Goal: Entertainment & Leisure: Consume media (video, audio)

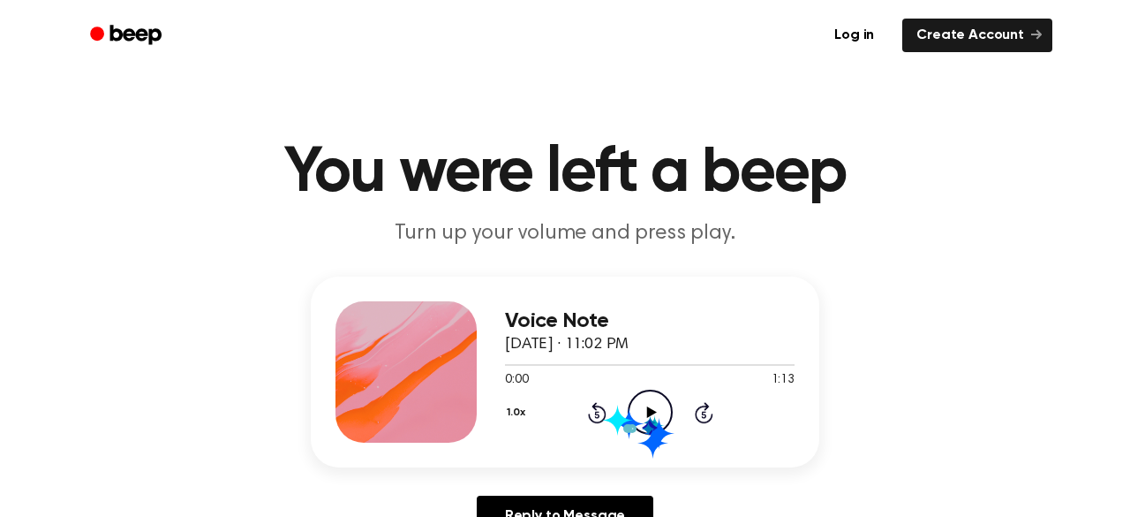
click at [644, 414] on icon "Play Audio" at bounding box center [650, 411] width 45 height 45
click at [644, 414] on icon "Pause Audio" at bounding box center [650, 411] width 45 height 45
click at [646, 412] on icon at bounding box center [651, 411] width 10 height 11
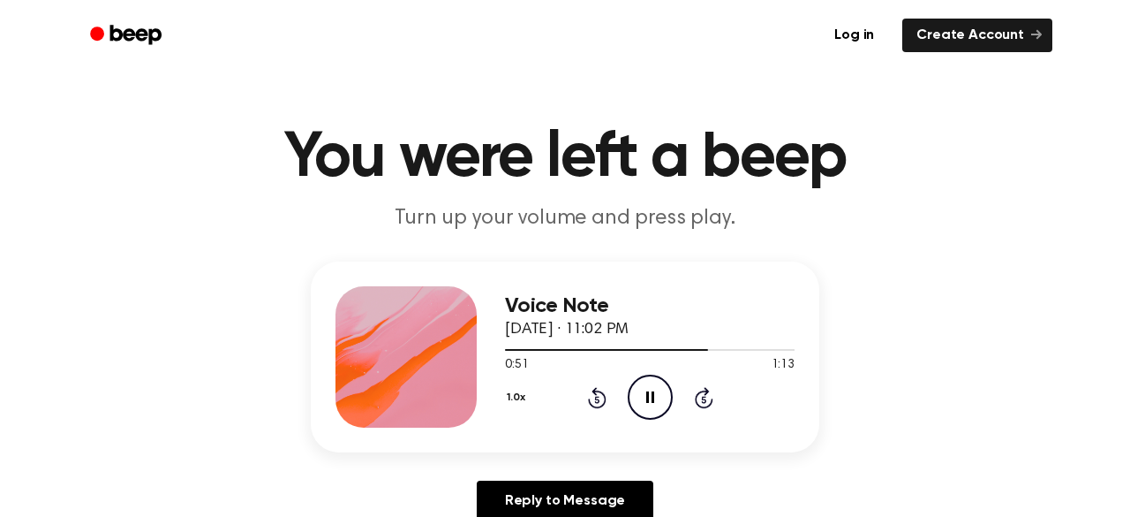
scroll to position [17, 0]
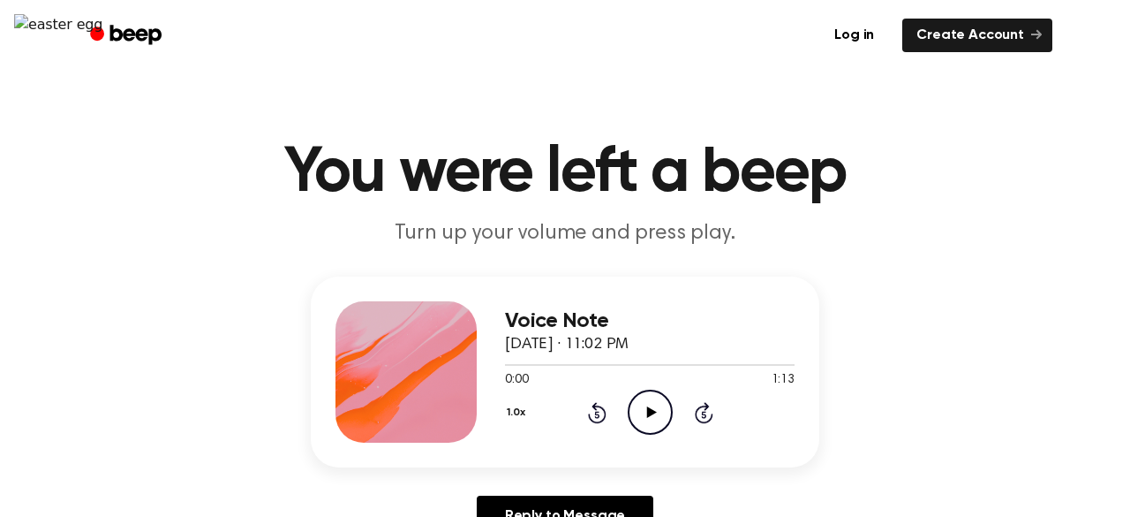
click at [633, 405] on icon "Play Audio" at bounding box center [650, 411] width 45 height 45
click at [650, 411] on icon "Pause Audio" at bounding box center [650, 411] width 45 height 45
click at [654, 402] on icon "Play Audio" at bounding box center [650, 411] width 45 height 45
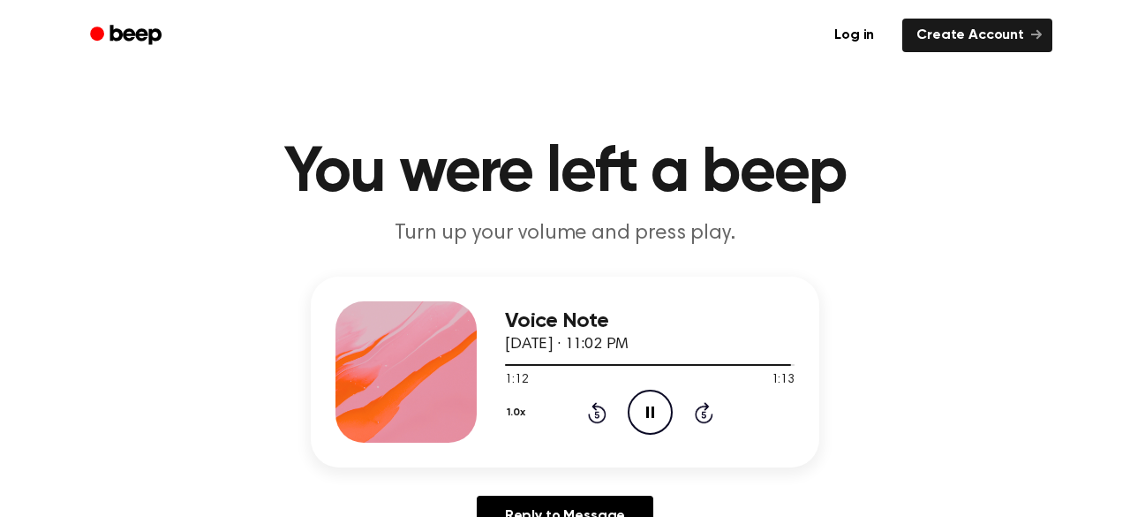
click at [647, 419] on icon "Pause Audio" at bounding box center [650, 411] width 45 height 45
click at [647, 418] on icon "Play Audio" at bounding box center [650, 411] width 45 height 45
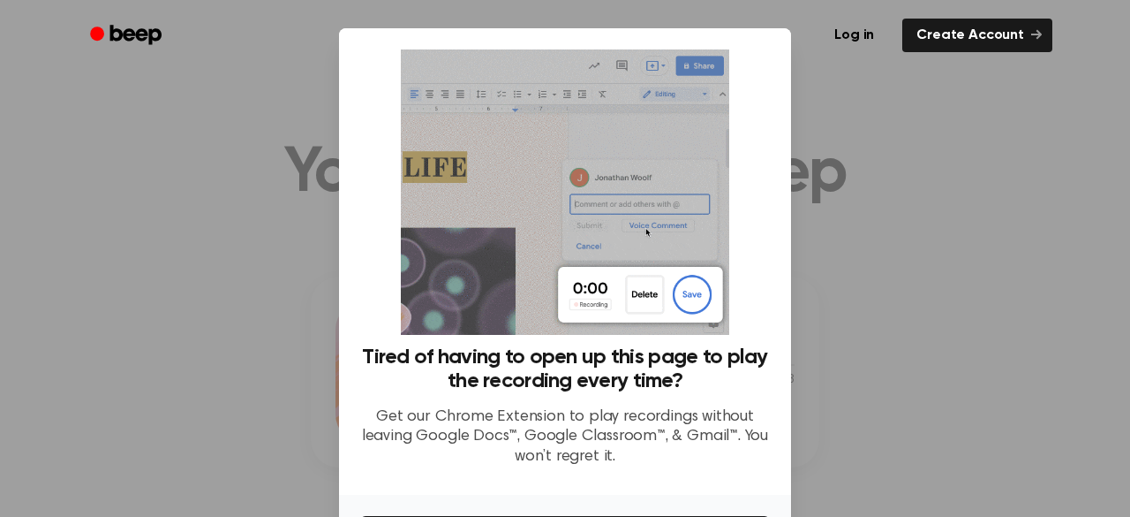
click at [906, 363] on div at bounding box center [565, 258] width 1130 height 517
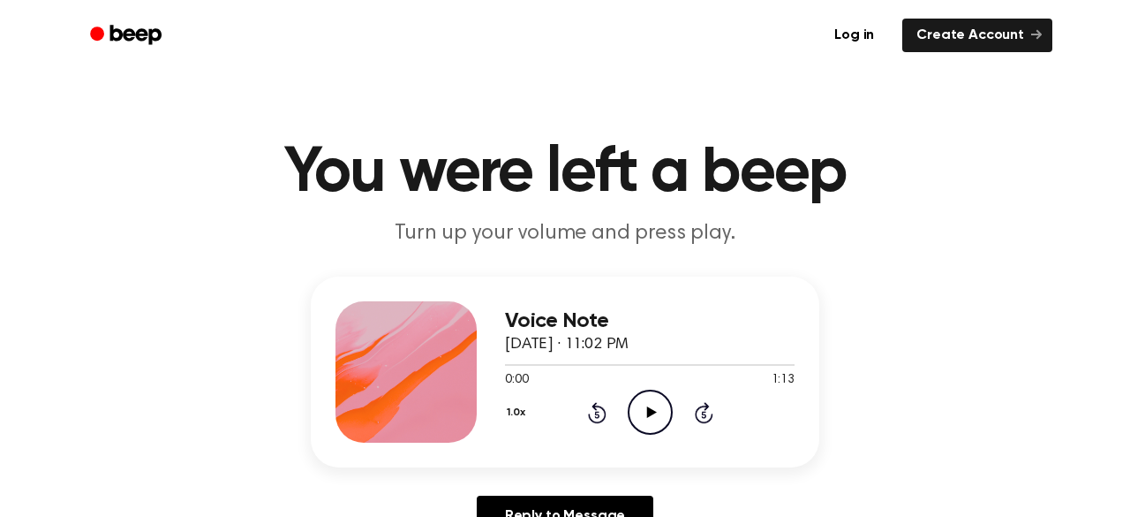
click at [640, 403] on icon "Play Audio" at bounding box center [650, 411] width 45 height 45
click at [647, 416] on icon at bounding box center [650, 411] width 8 height 11
drag, startPoint x: 631, startPoint y: 364, endPoint x: 742, endPoint y: 340, distance: 112.9
click at [742, 340] on div "Voice Note September 14, 2025 · 11:02 PM 0:34 1:13 Your browser does not suppor…" at bounding box center [650, 371] width 290 height 141
click at [633, 405] on icon "Play Audio" at bounding box center [650, 411] width 45 height 45
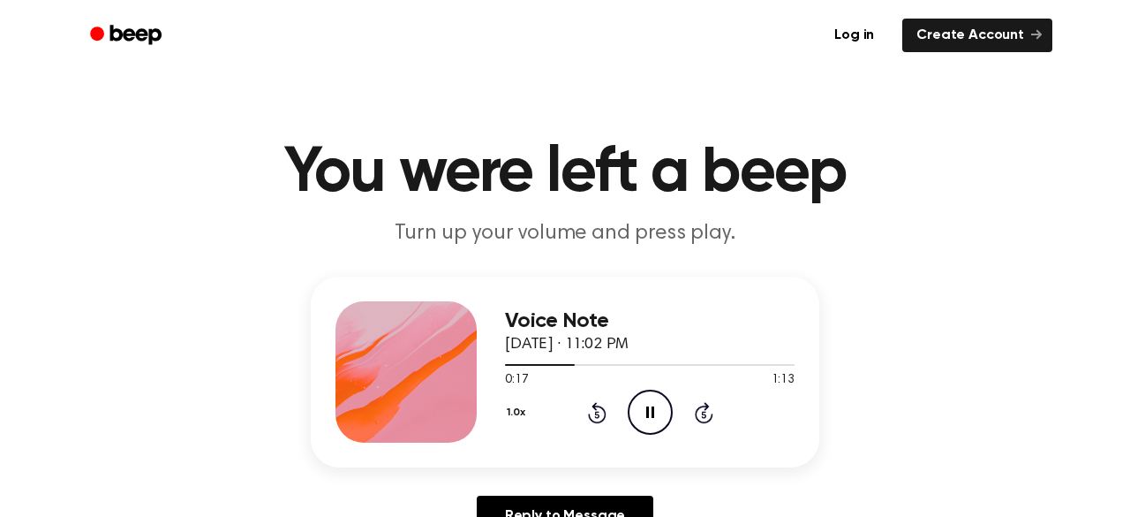
click at [641, 402] on icon "Pause Audio" at bounding box center [650, 411] width 45 height 45
click at [639, 416] on icon "Play Audio" at bounding box center [650, 411] width 45 height 45
click at [640, 415] on icon "Pause Audio" at bounding box center [650, 411] width 45 height 45
drag, startPoint x: 594, startPoint y: 357, endPoint x: 450, endPoint y: 368, distance: 143.5
click at [450, 368] on div "Voice Note September 14, 2025 · 11:02 PM 0:24 1:13 Your browser does not suppor…" at bounding box center [565, 371] width 509 height 191
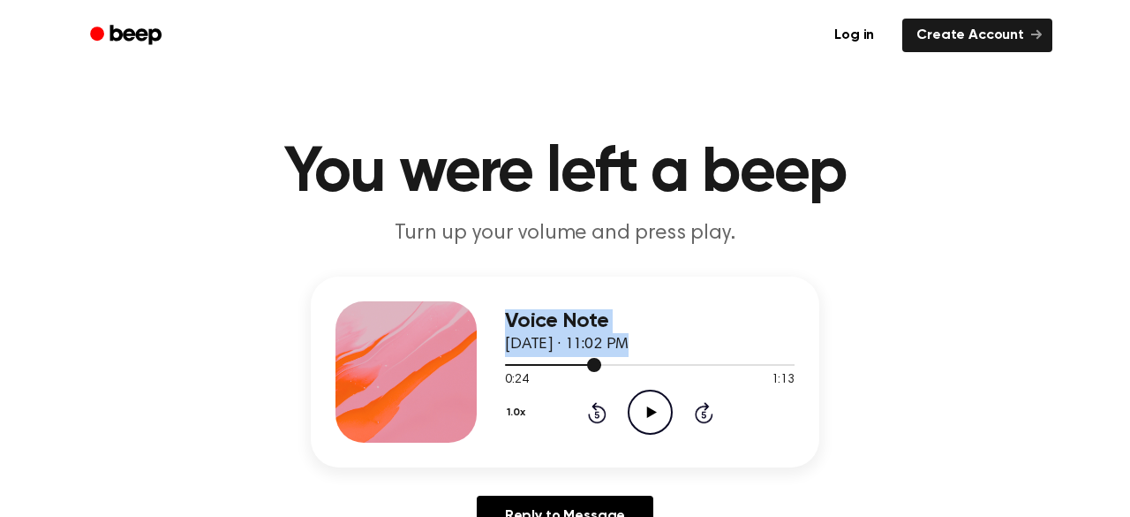
click at [602, 369] on div at bounding box center [650, 364] width 290 height 14
click at [591, 411] on icon "Rewind 5 seconds" at bounding box center [596, 412] width 19 height 23
click at [587, 410] on icon "Rewind 5 seconds" at bounding box center [596, 412] width 19 height 23
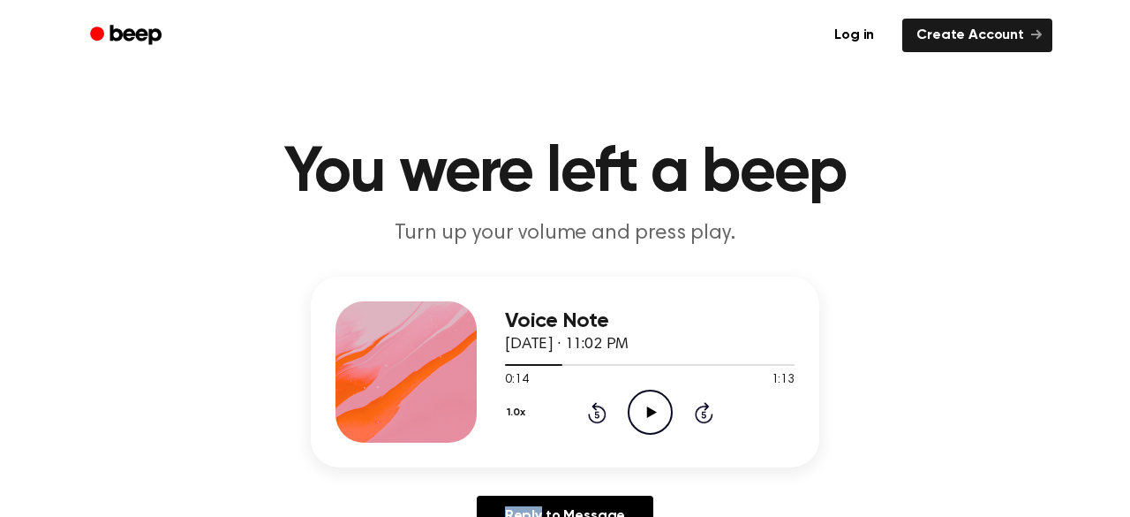
click at [587, 410] on icon "Rewind 5 seconds" at bounding box center [596, 412] width 19 height 23
click at [587, 412] on icon "Rewind 5 seconds" at bounding box center [596, 412] width 19 height 23
click at [643, 412] on icon "Play Audio" at bounding box center [650, 411] width 45 height 45
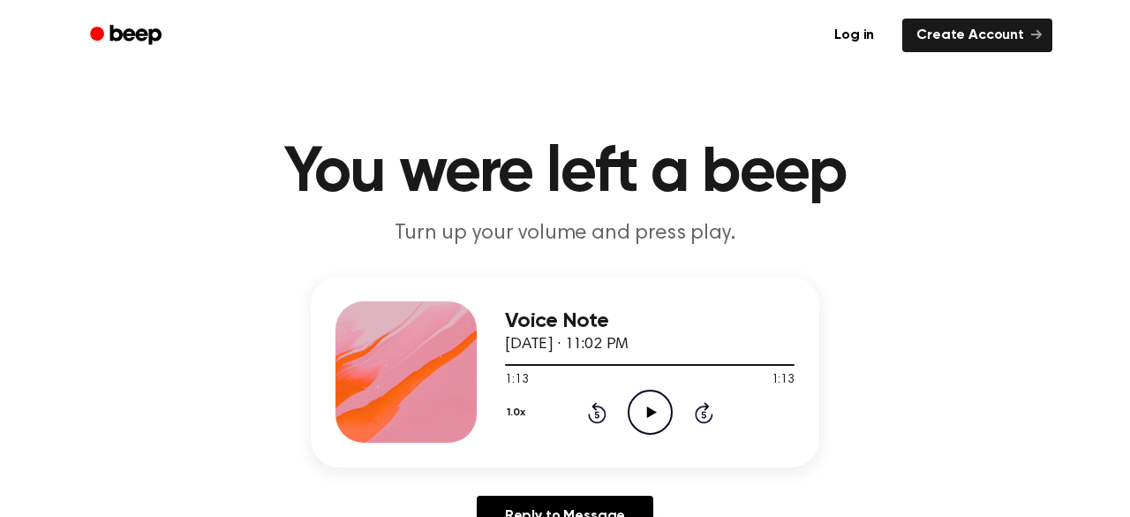
click at [641, 420] on icon "Play Audio" at bounding box center [650, 411] width 45 height 45
click at [601, 419] on icon at bounding box center [597, 412] width 19 height 21
click at [593, 414] on icon "Rewind 5 seconds" at bounding box center [596, 412] width 19 height 23
click at [645, 420] on icon "Pause Audio" at bounding box center [650, 411] width 45 height 45
click at [639, 414] on icon "Play Audio" at bounding box center [650, 411] width 45 height 45
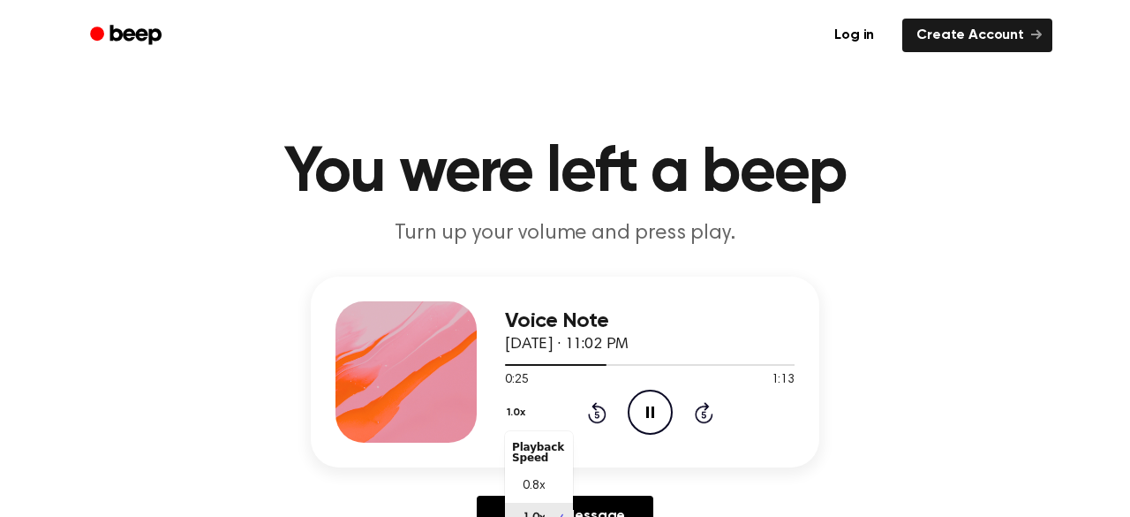
scroll to position [18, 0]
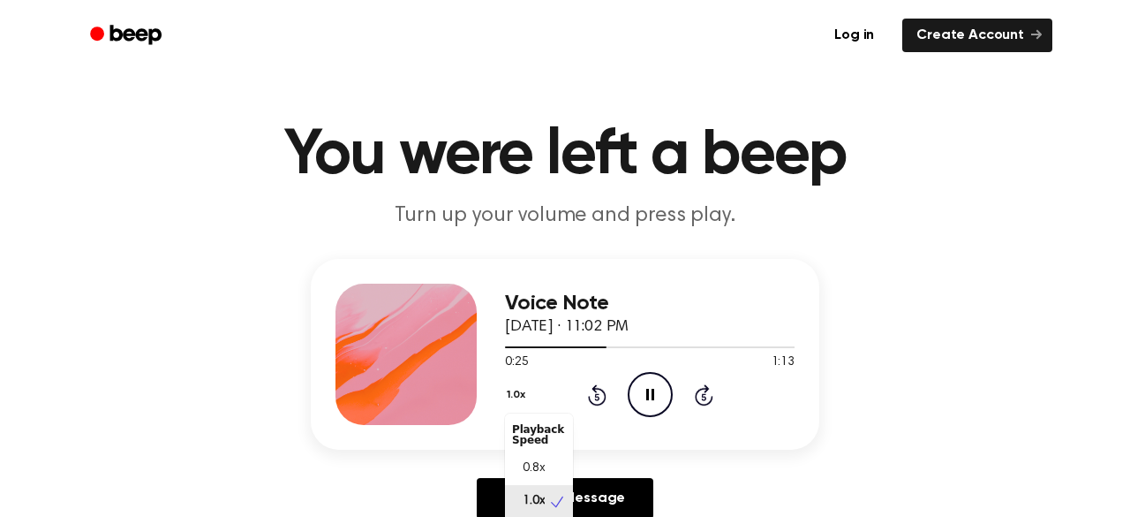
click at [514, 410] on div "1.0x Playback Speed 0.8x 1.0x 1.2x 1.5x 2.0x" at bounding box center [518, 395] width 26 height 27
click at [524, 456] on span "0.8x" at bounding box center [534, 460] width 22 height 19
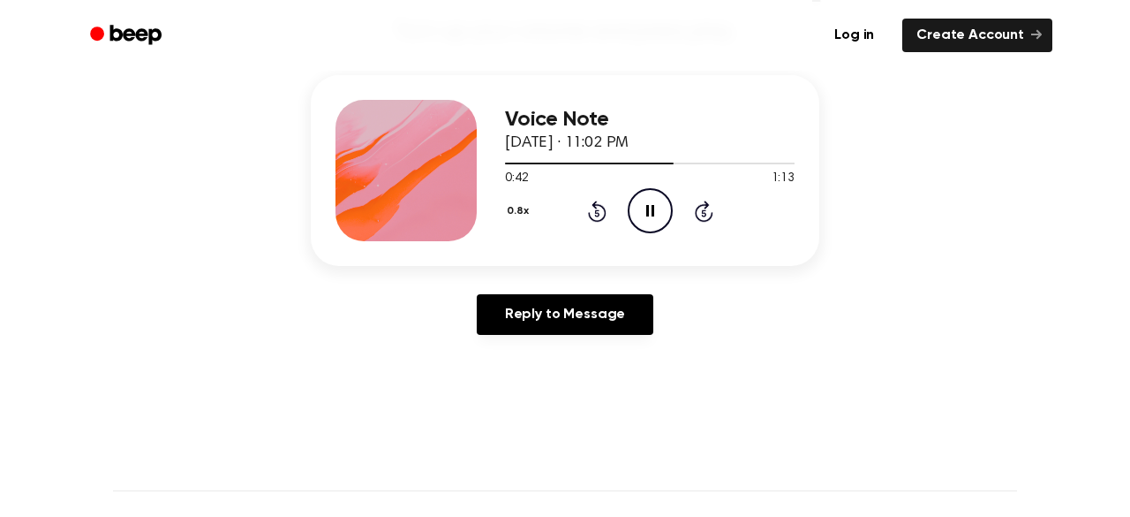
scroll to position [200, 0]
click at [631, 207] on icon "Pause Audio" at bounding box center [650, 211] width 45 height 45
click at [660, 211] on icon "Play Audio" at bounding box center [650, 211] width 45 height 45
click at [664, 210] on icon "Pause Audio" at bounding box center [650, 211] width 45 height 45
click at [650, 212] on icon at bounding box center [651, 211] width 10 height 11
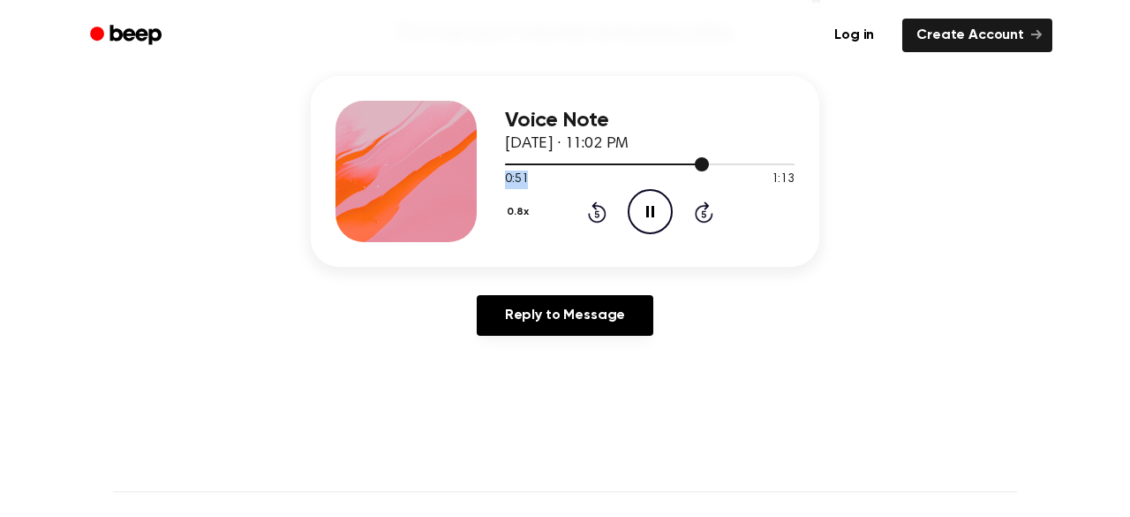
drag, startPoint x: 693, startPoint y: 167, endPoint x: 610, endPoint y: 183, distance: 84.5
click at [610, 183] on div "0:51 1:13 Your browser does not support the [object Object] element." at bounding box center [650, 172] width 290 height 33
click at [595, 201] on icon at bounding box center [597, 211] width 19 height 21
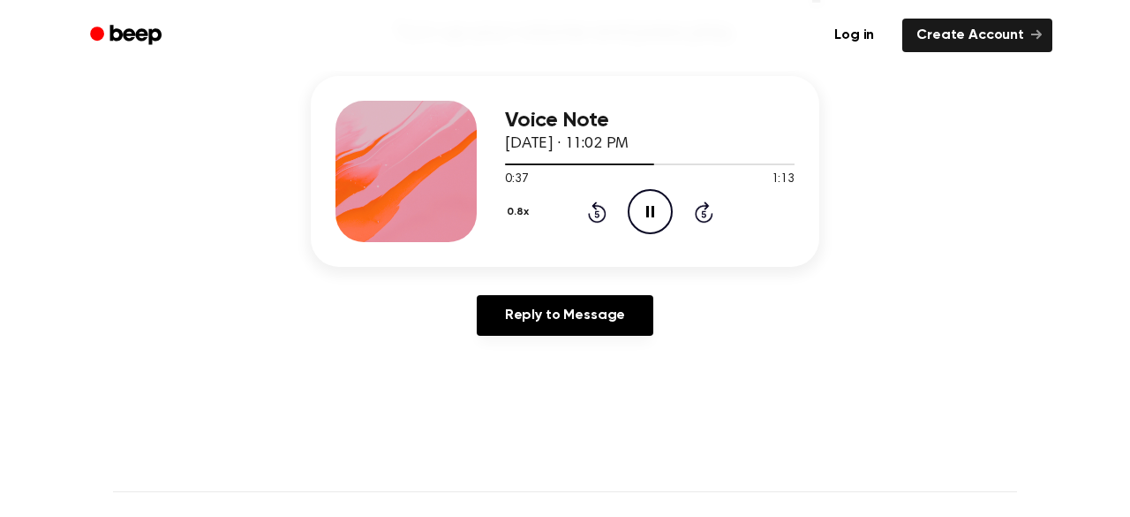
click at [595, 201] on icon at bounding box center [597, 211] width 19 height 21
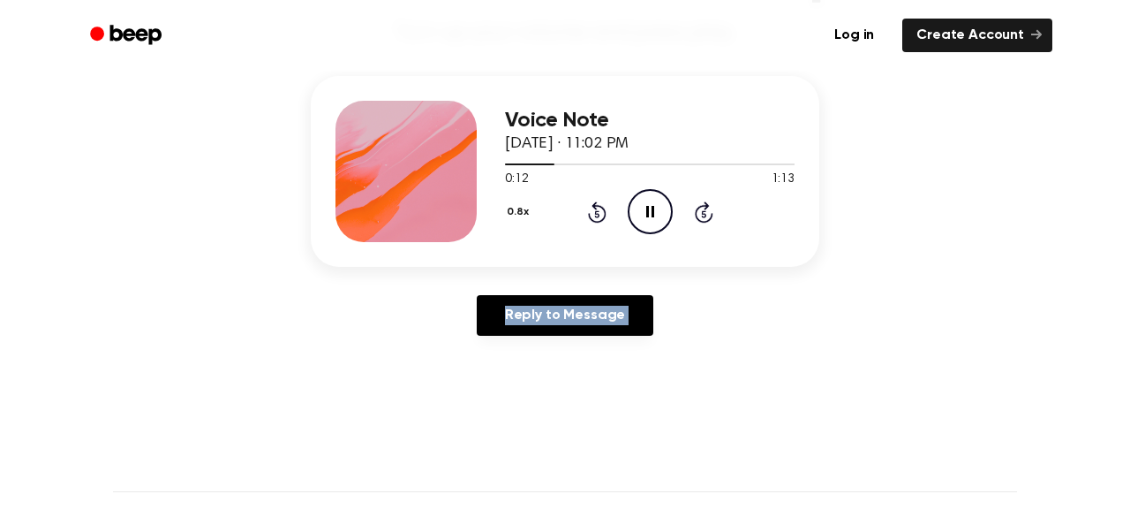
click at [595, 201] on icon at bounding box center [597, 211] width 19 height 21
click at [595, 205] on icon at bounding box center [597, 211] width 19 height 21
click at [640, 207] on icon "Pause Audio" at bounding box center [650, 211] width 45 height 45
click at [653, 214] on icon "Play Audio" at bounding box center [650, 211] width 45 height 45
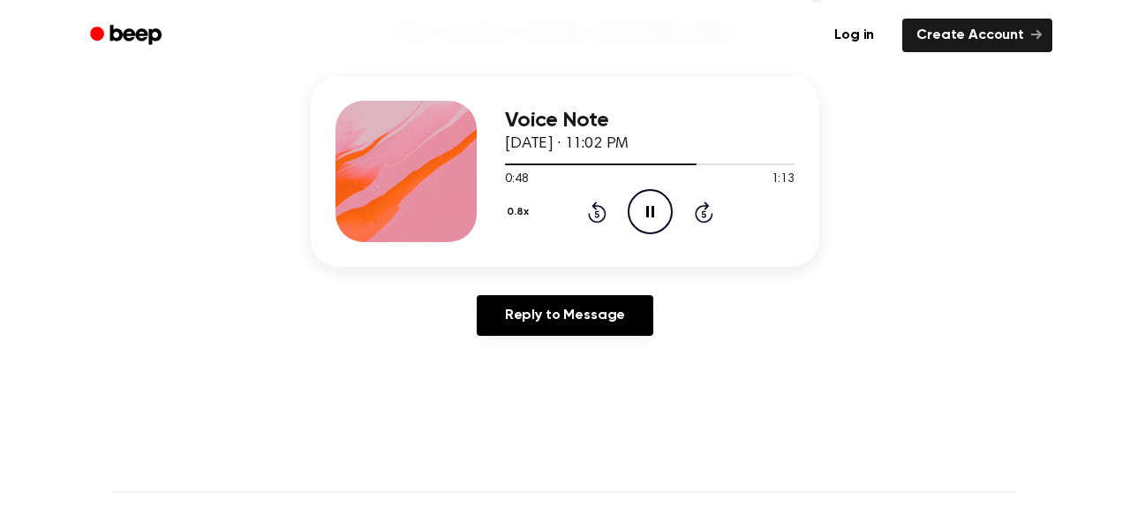
click at [588, 213] on icon at bounding box center [597, 211] width 19 height 21
click at [648, 218] on icon "Play Audio" at bounding box center [650, 211] width 45 height 45
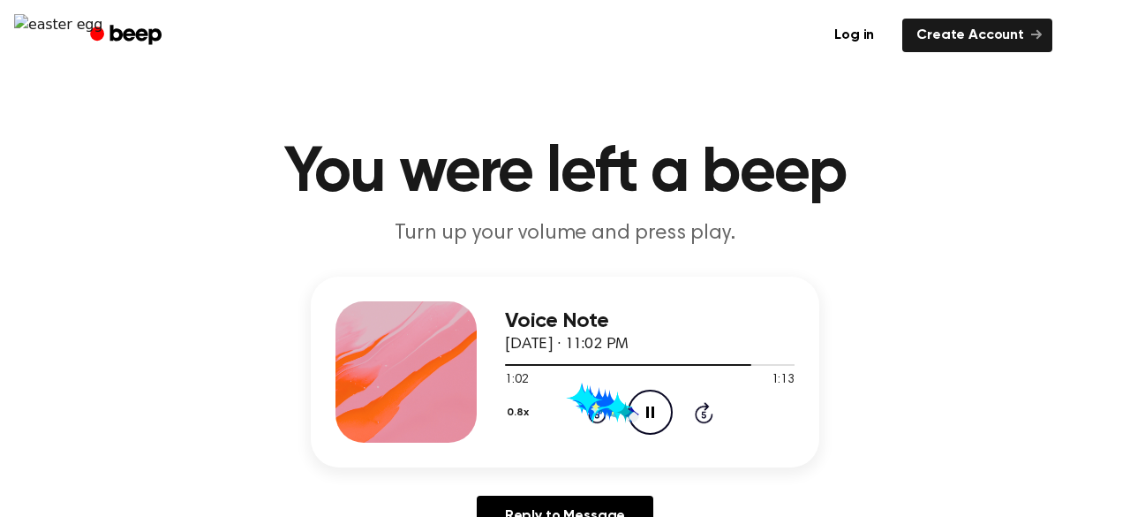
click at [596, 412] on icon "Rewind 5 seconds" at bounding box center [596, 412] width 19 height 23
click at [592, 435] on div "Voice Note [DATE] · 11:02 PM 1:04 1:13 Your browser does not support the [objec…" at bounding box center [650, 371] width 290 height 141
click at [594, 414] on icon "Rewind 5 seconds" at bounding box center [596, 412] width 19 height 23
click at [593, 414] on icon "Rewind 5 seconds" at bounding box center [596, 412] width 19 height 23
click at [590, 407] on icon "Rewind 5 seconds" at bounding box center [596, 412] width 19 height 23
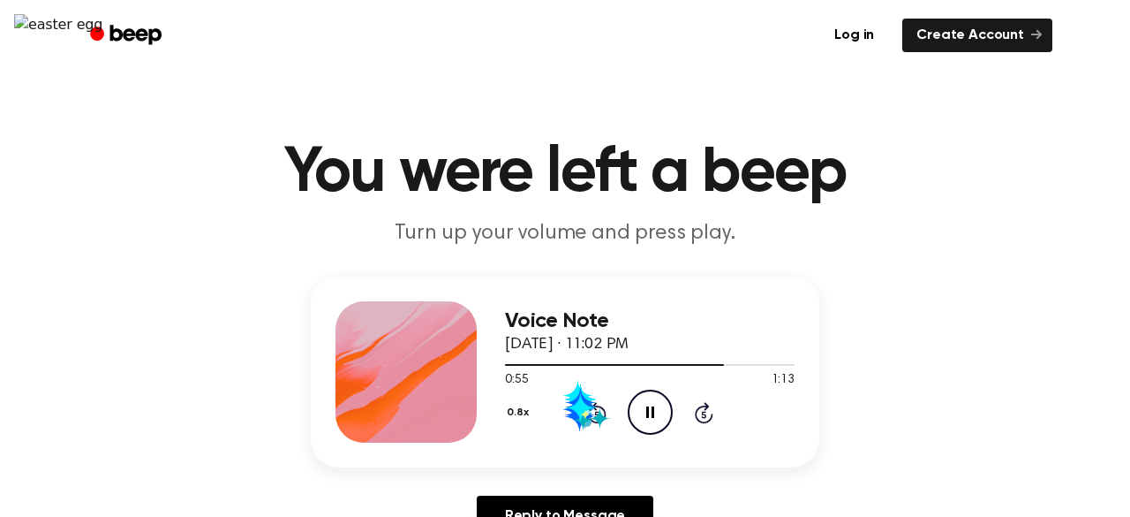
click at [589, 408] on icon "Rewind 5 seconds" at bounding box center [596, 412] width 19 height 23
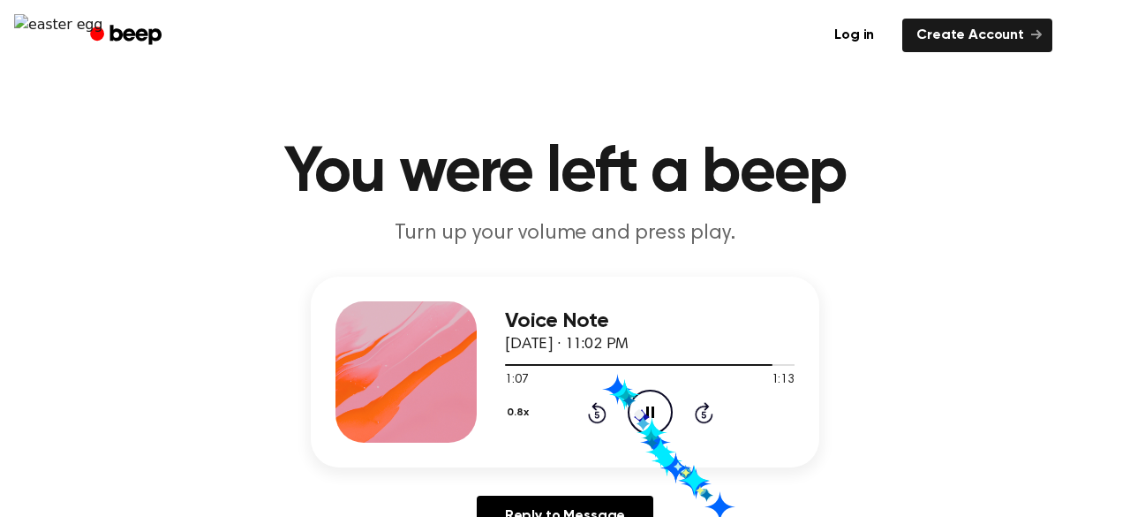
click at [632, 405] on icon "Pause Audio" at bounding box center [650, 411] width 45 height 45
click at [587, 399] on div "0.8x Rewind 5 seconds Play Audio Skip 5 seconds" at bounding box center [650, 411] width 290 height 45
click at [594, 414] on icon "Rewind 5 seconds" at bounding box center [596, 412] width 19 height 23
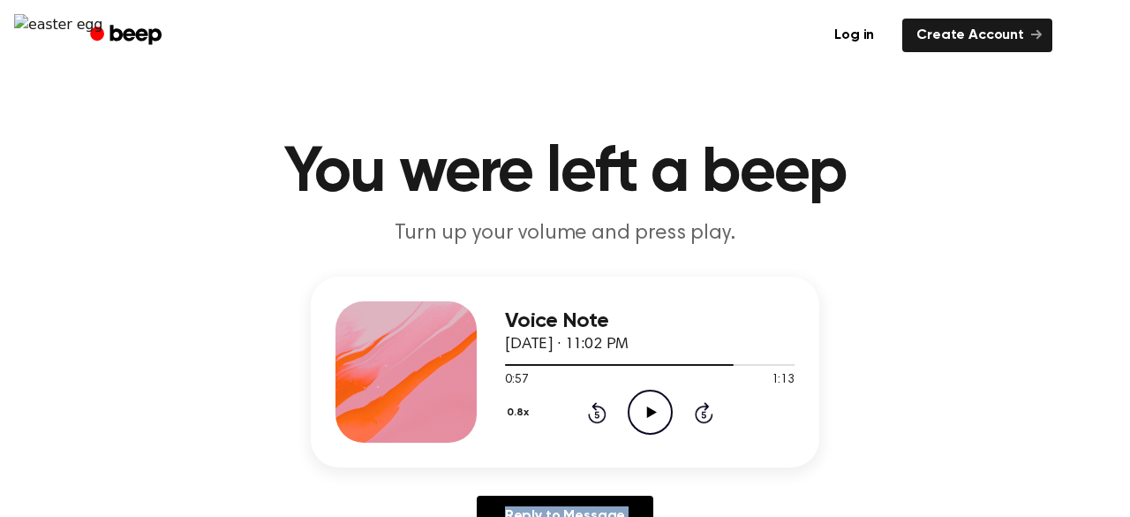
click at [594, 415] on icon "Rewind 5 seconds" at bounding box center [596, 412] width 19 height 23
click at [594, 414] on icon "Rewind 5 seconds" at bounding box center [596, 412] width 19 height 23
click at [594, 412] on icon "Rewind 5 seconds" at bounding box center [596, 412] width 19 height 23
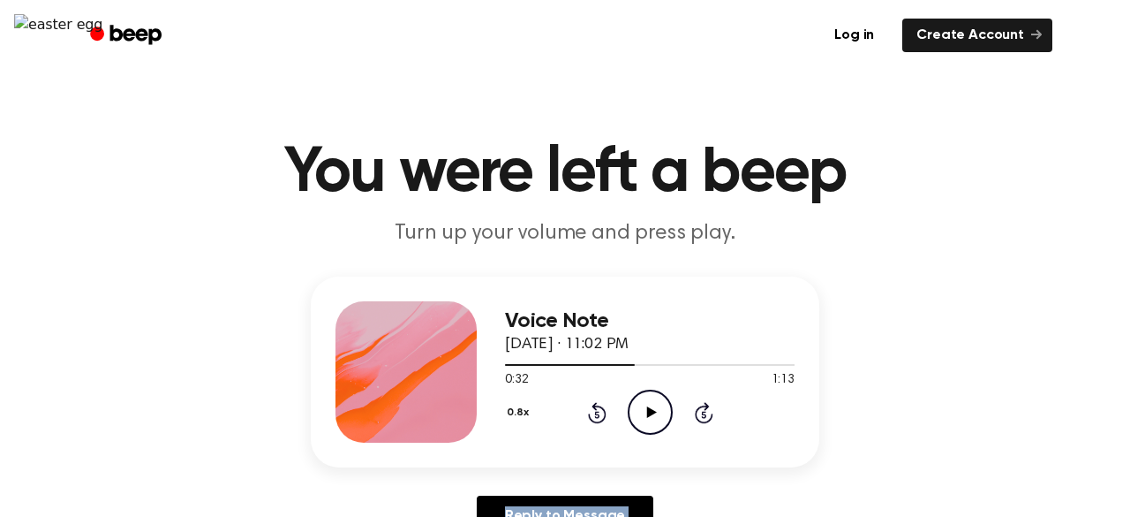
click at [594, 412] on icon "Rewind 5 seconds" at bounding box center [596, 412] width 19 height 23
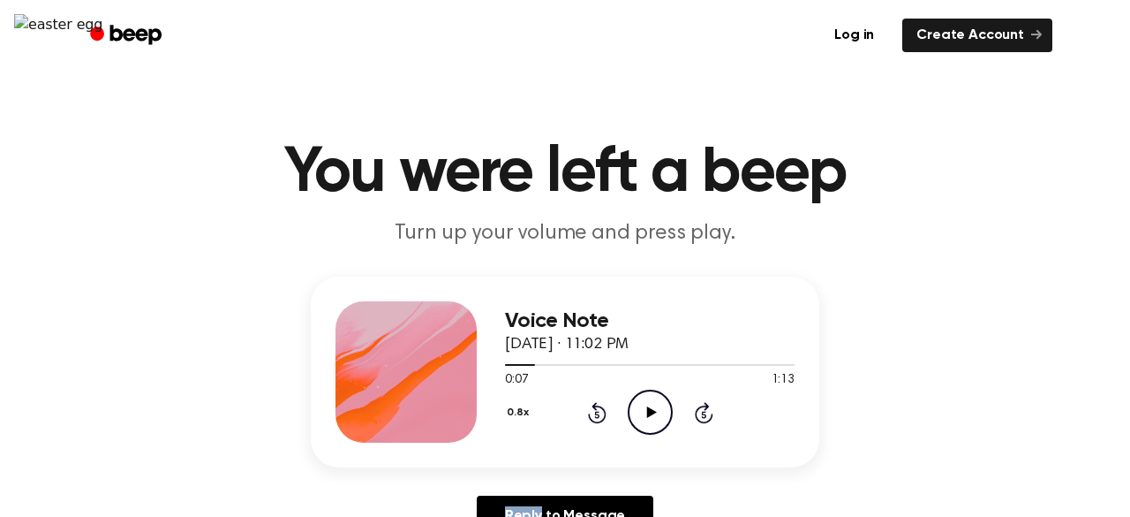
click at [611, 436] on div "Voice Note September 14, 2025 · 11:02 PM 0:07 1:13 Your browser does not suppor…" at bounding box center [650, 371] width 290 height 141
click at [636, 409] on icon "Play Audio" at bounding box center [650, 411] width 45 height 45
click at [641, 414] on icon "Play Audio" at bounding box center [650, 411] width 45 height 45
click at [640, 419] on icon "Play Audio" at bounding box center [650, 411] width 45 height 45
click at [588, 413] on icon at bounding box center [597, 412] width 19 height 21
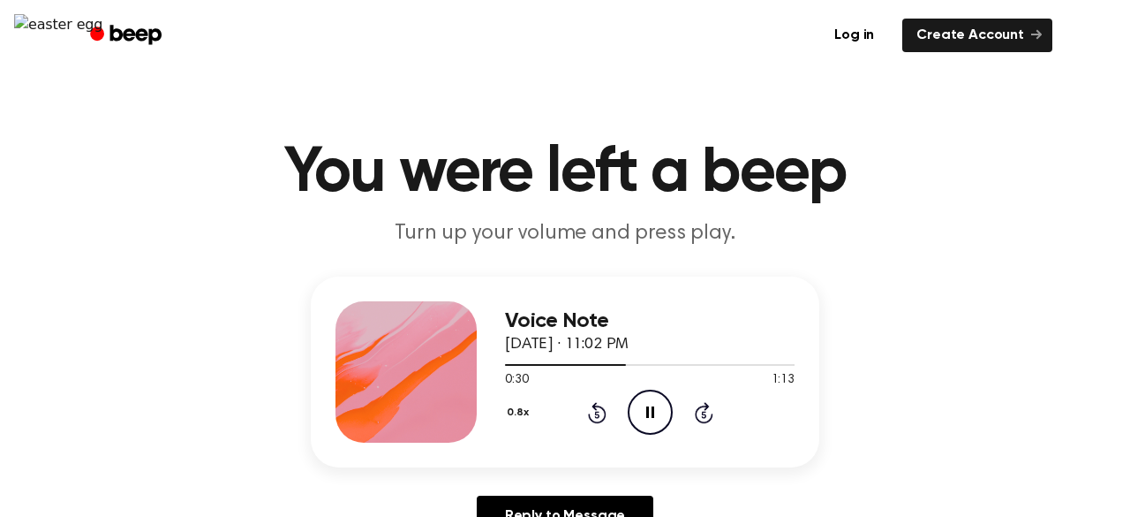
click at [589, 413] on icon at bounding box center [597, 412] width 19 height 21
click at [588, 412] on icon at bounding box center [597, 412] width 19 height 21
